Goal: Navigation & Orientation: Find specific page/section

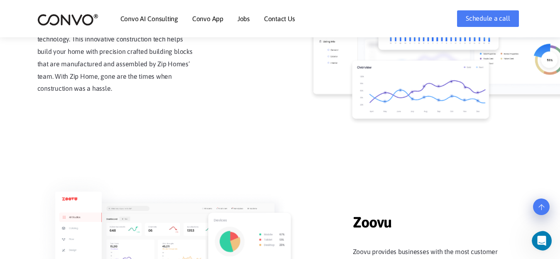
scroll to position [913, 0]
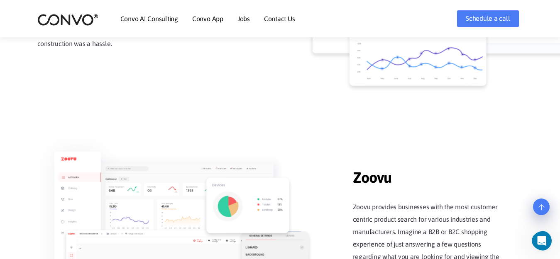
click at [242, 20] on link "Jobs" at bounding box center [243, 18] width 12 height 7
